Goal: Task Accomplishment & Management: Manage account settings

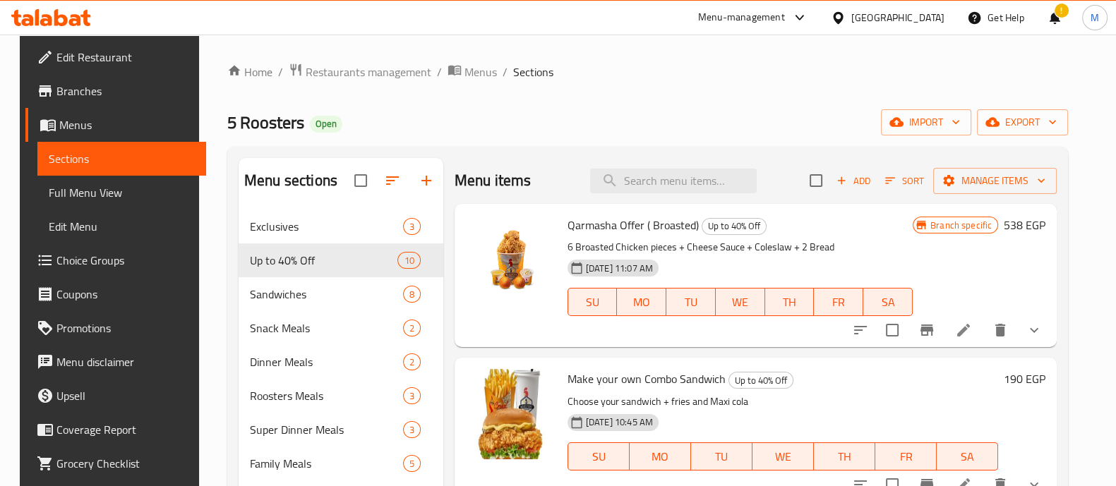
click at [74, 16] on icon at bounding box center [75, 20] width 12 height 12
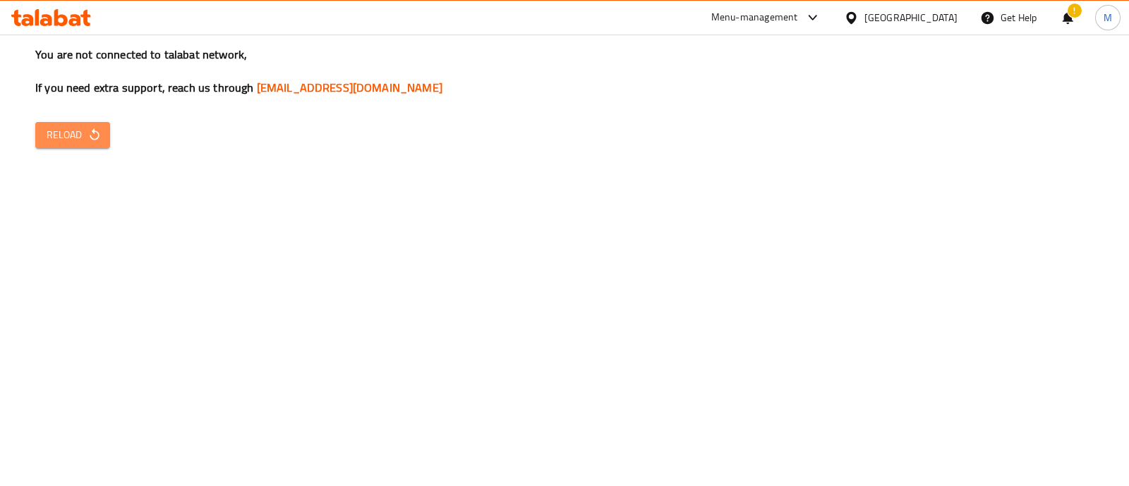
click at [75, 139] on span "Reload" at bounding box center [73, 135] width 52 height 18
click at [64, 134] on span "Reload" at bounding box center [73, 135] width 52 height 18
drag, startPoint x: 108, startPoint y: 153, endPoint x: 86, endPoint y: 140, distance: 25.7
click at [86, 140] on div "You are not connected to talabat network, If you need extra support, reach us t…" at bounding box center [564, 243] width 1129 height 486
click at [87, 140] on icon "button" at bounding box center [94, 135] width 14 height 14
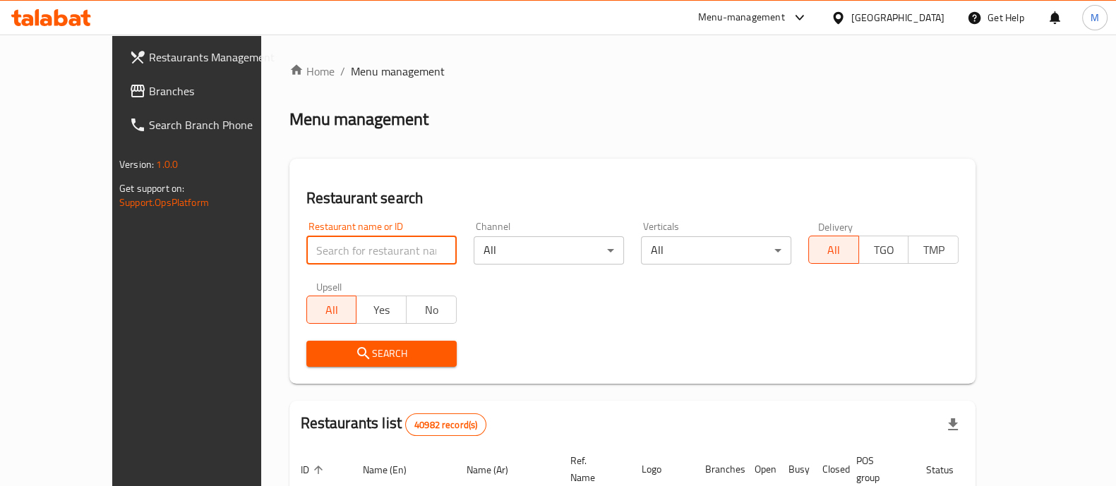
click at [392, 244] on input "search" at bounding box center [381, 250] width 150 height 28
type input "مشويات الغربية"
click button "Search" at bounding box center [381, 354] width 150 height 26
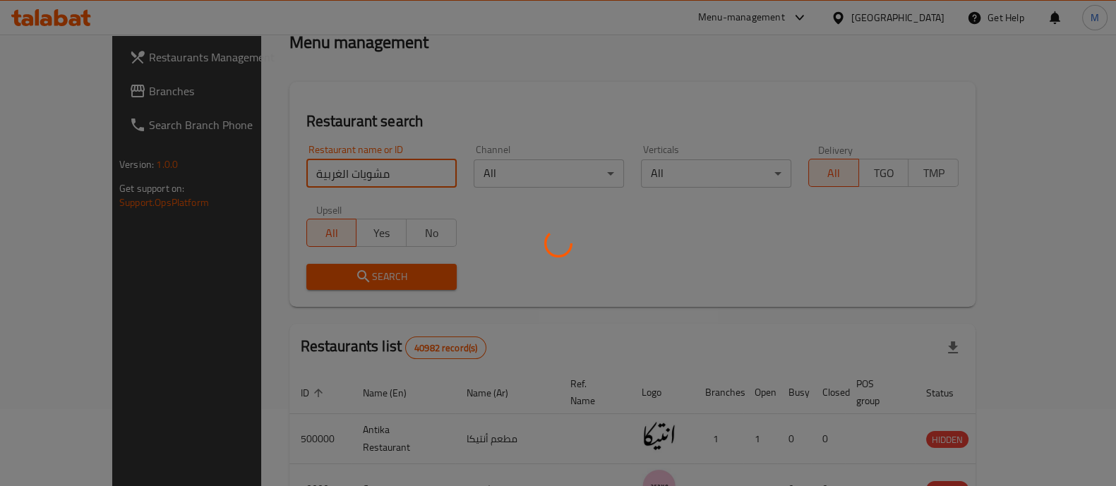
scroll to position [93, 0]
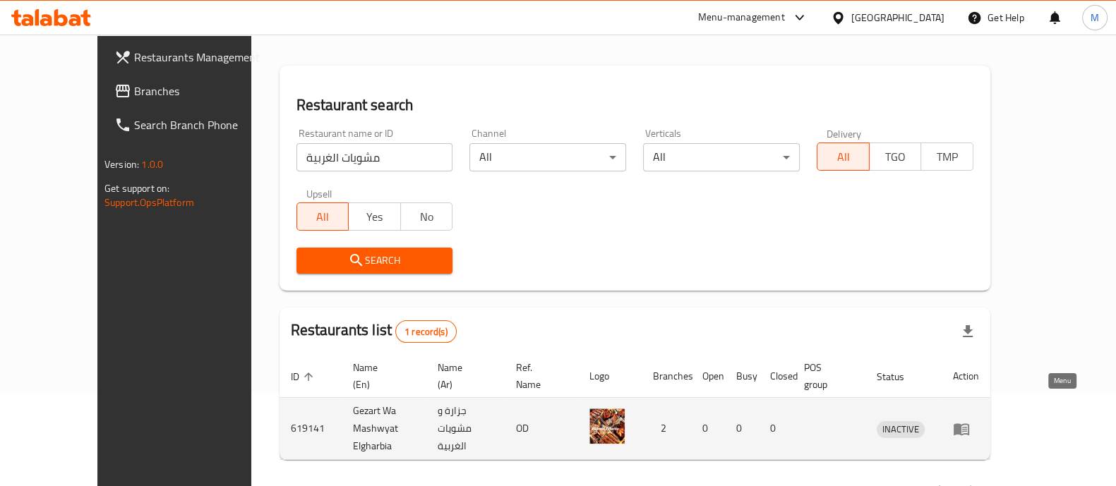
click at [969, 421] on icon "enhanced table" at bounding box center [961, 429] width 17 height 17
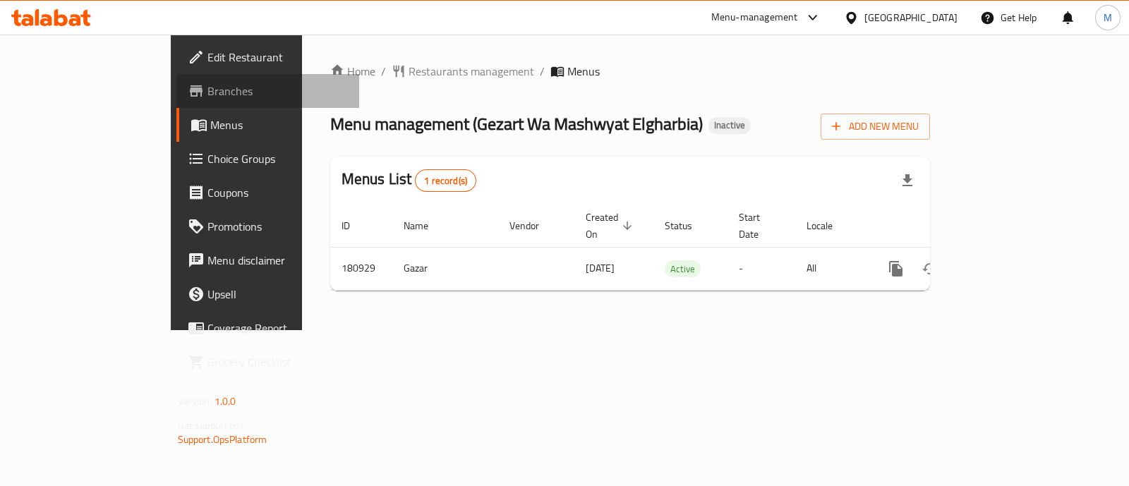
click at [207, 95] on span "Branches" at bounding box center [277, 91] width 140 height 17
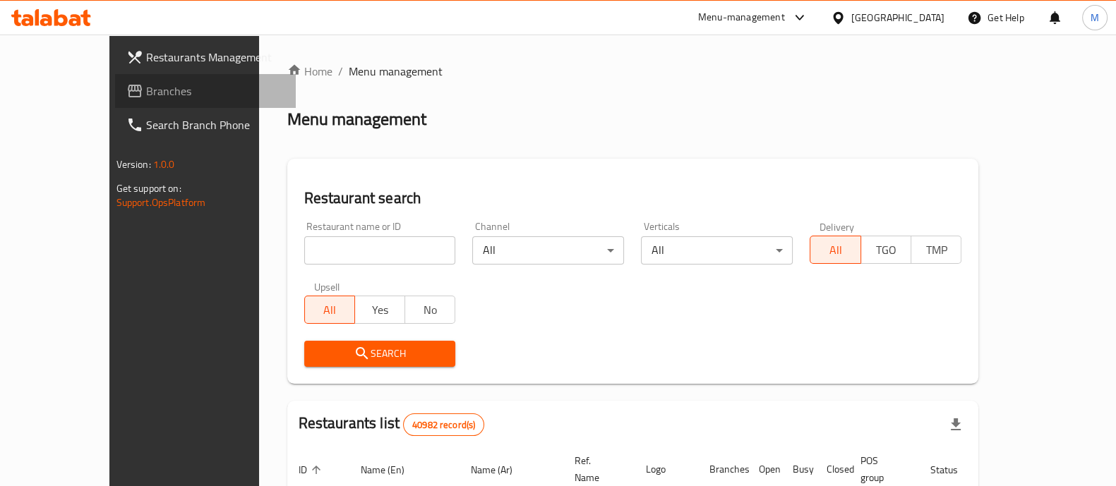
click at [126, 93] on span at bounding box center [136, 91] width 20 height 17
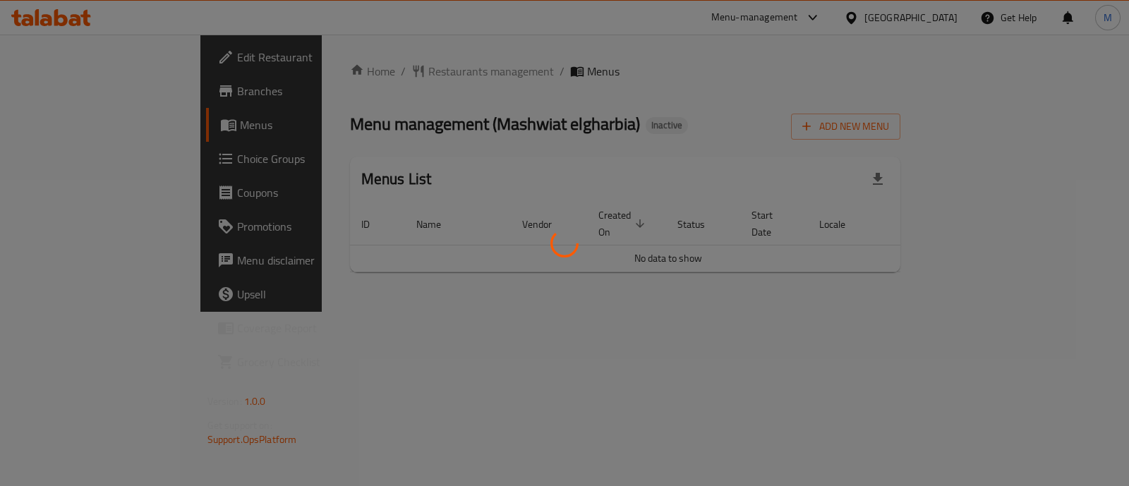
click at [478, 346] on div at bounding box center [564, 243] width 1129 height 486
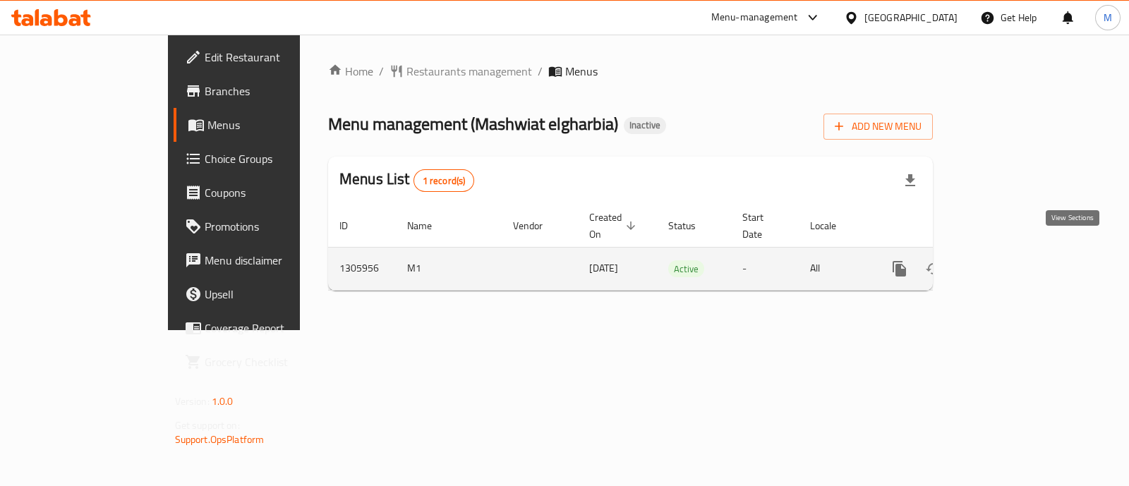
click at [1010, 260] on icon "enhanced table" at bounding box center [1001, 268] width 17 height 17
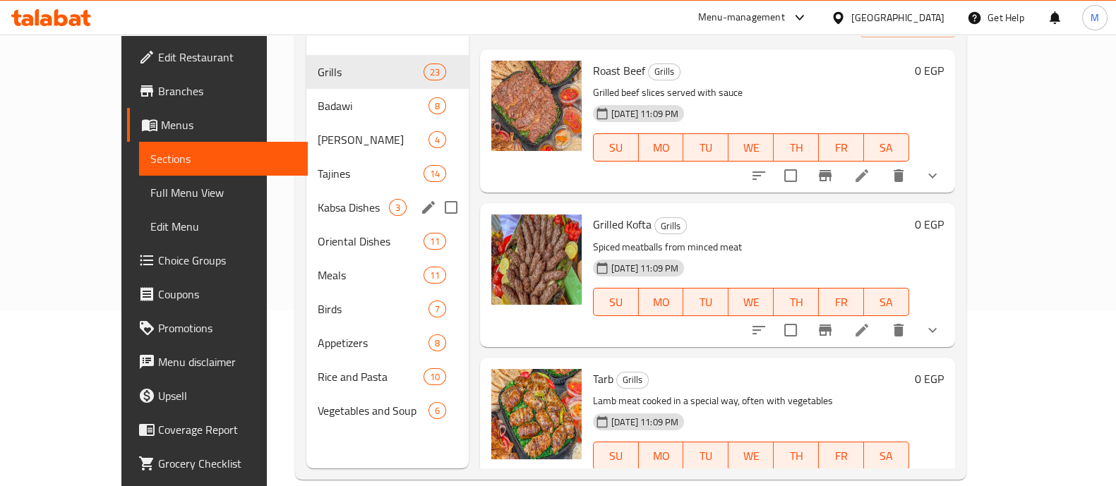
scroll to position [176, 0]
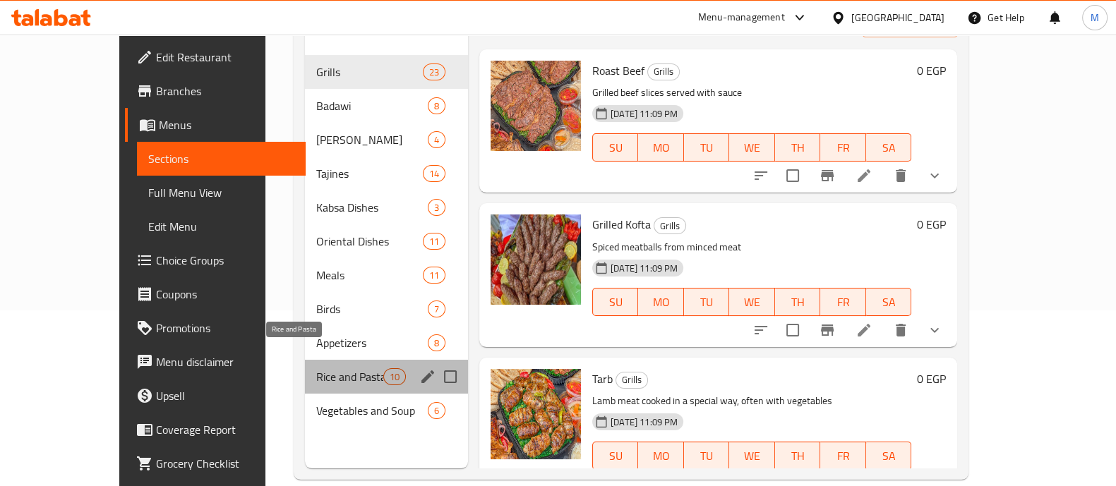
click at [316, 368] on span "Rice and Pasta" at bounding box center [349, 376] width 67 height 17
